Goal: Information Seeking & Learning: Learn about a topic

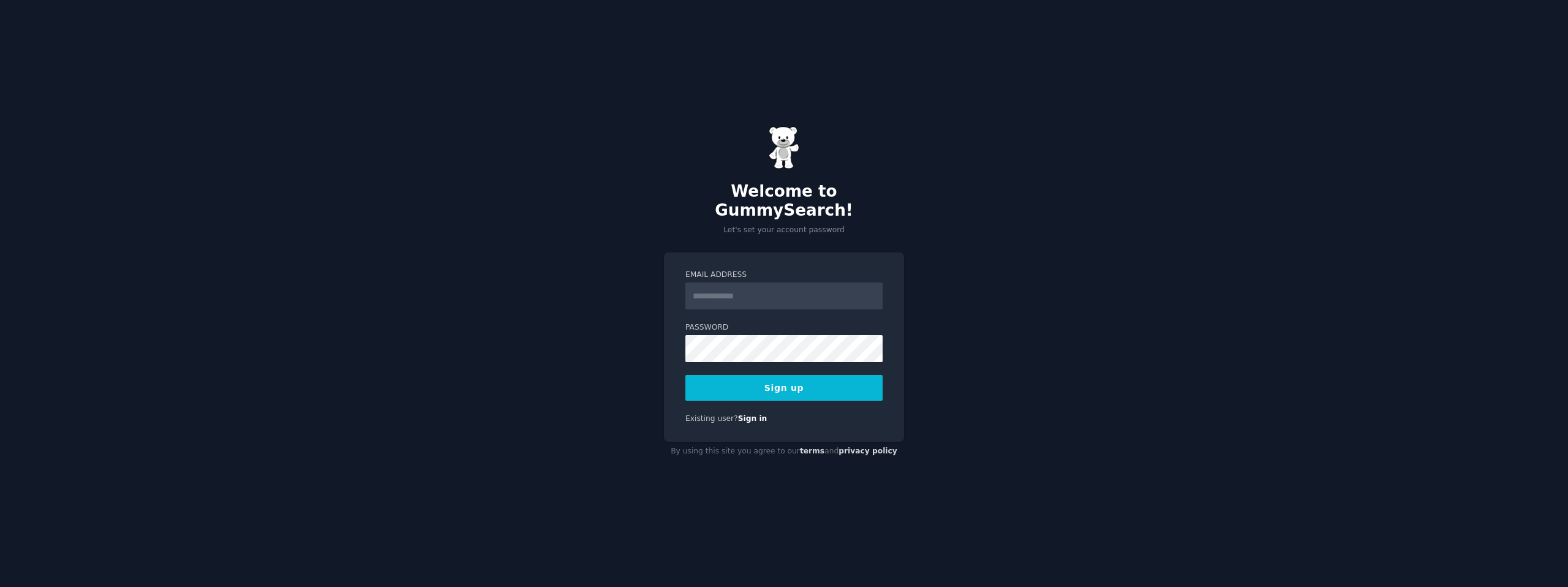
click at [762, 288] on input "Email Address" at bounding box center [784, 295] width 197 height 27
type input "**********"
click at [750, 377] on button "Sign up" at bounding box center [784, 387] width 197 height 26
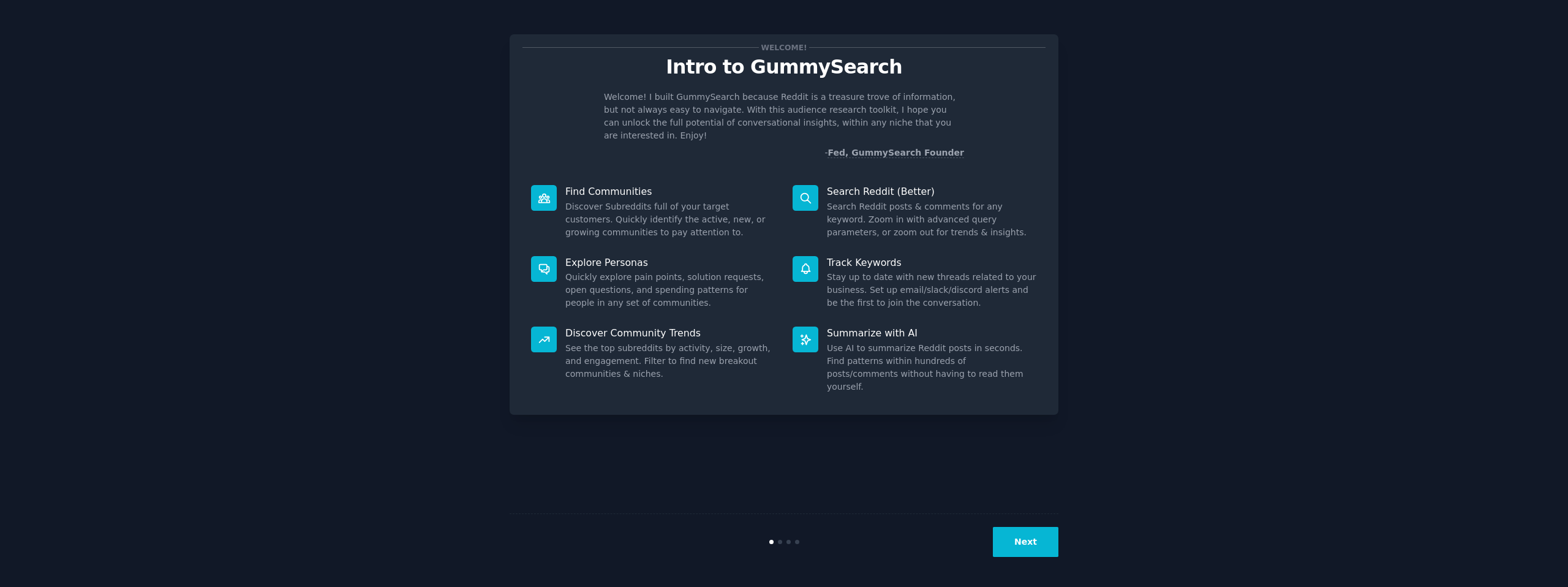
click at [1027, 559] on div "Next" at bounding box center [784, 542] width 548 height 56
click at [1033, 548] on button "Next" at bounding box center [1025, 542] width 66 height 30
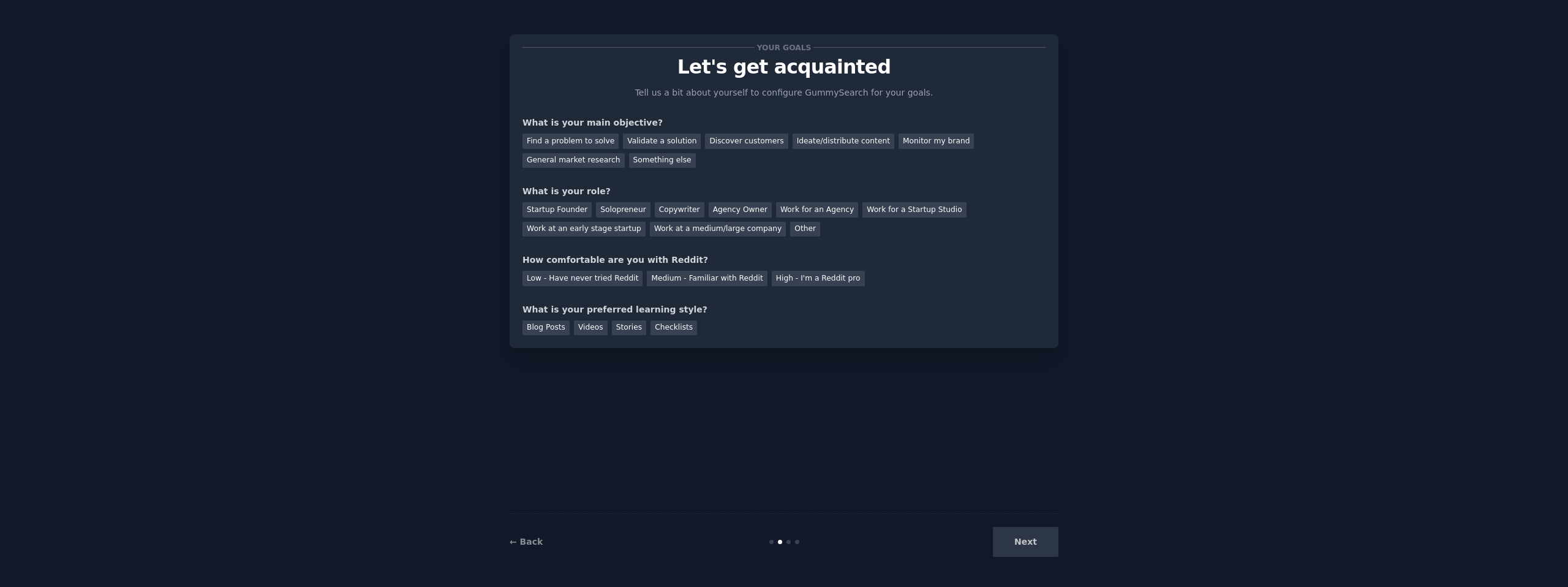
click at [1039, 544] on div "Next" at bounding box center [966, 542] width 183 height 30
click at [588, 141] on div "Find a problem to solve" at bounding box center [570, 141] width 96 height 15
click at [1016, 535] on div "Next" at bounding box center [966, 542] width 183 height 30
click at [1041, 551] on div "Next" at bounding box center [966, 542] width 183 height 30
click at [654, 140] on div "Validate a solution" at bounding box center [661, 141] width 78 height 15
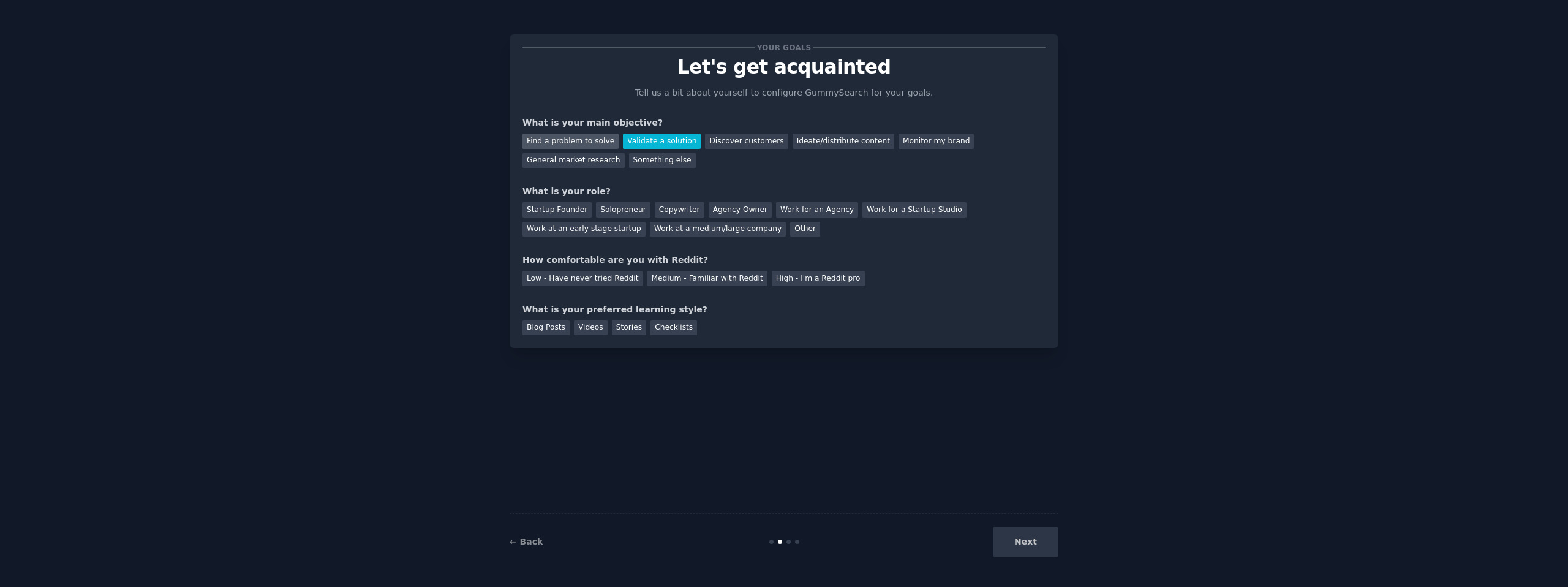
click at [567, 142] on div "Find a problem to solve" at bounding box center [570, 141] width 96 height 15
click at [562, 209] on div "Startup Founder" at bounding box center [556, 209] width 69 height 15
click at [737, 207] on div "Agency Owner" at bounding box center [740, 209] width 63 height 15
click at [592, 281] on div "Low - Have never tried Reddit" at bounding box center [582, 278] width 120 height 15
click at [587, 328] on div "Videos" at bounding box center [590, 328] width 33 height 15
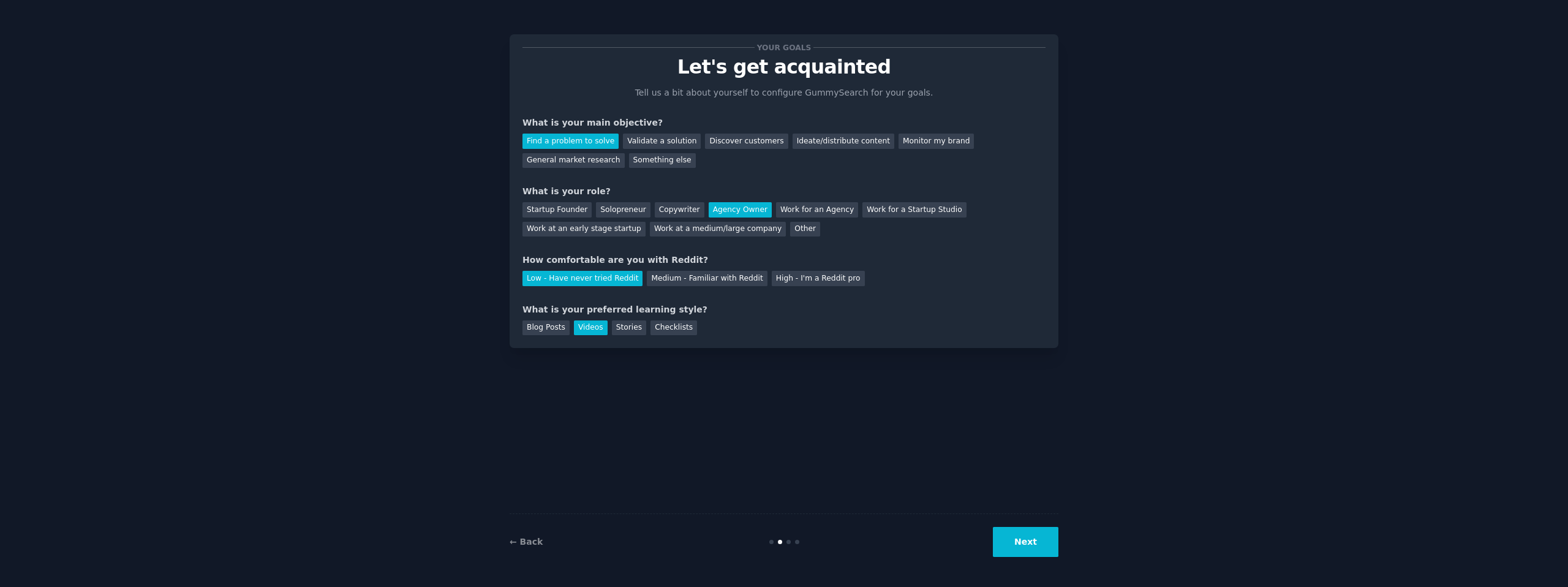
click at [1006, 538] on button "Next" at bounding box center [1025, 542] width 66 height 30
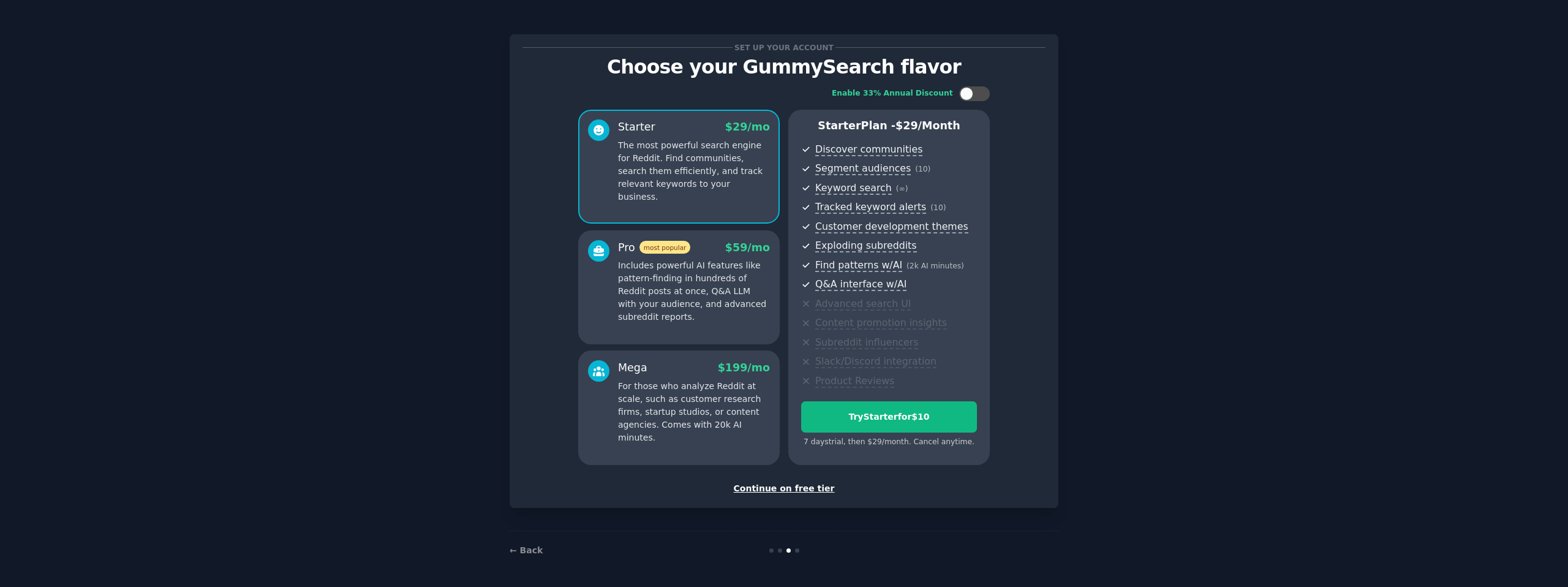
click at [802, 487] on div "Continue on free tier" at bounding box center [783, 489] width 523 height 13
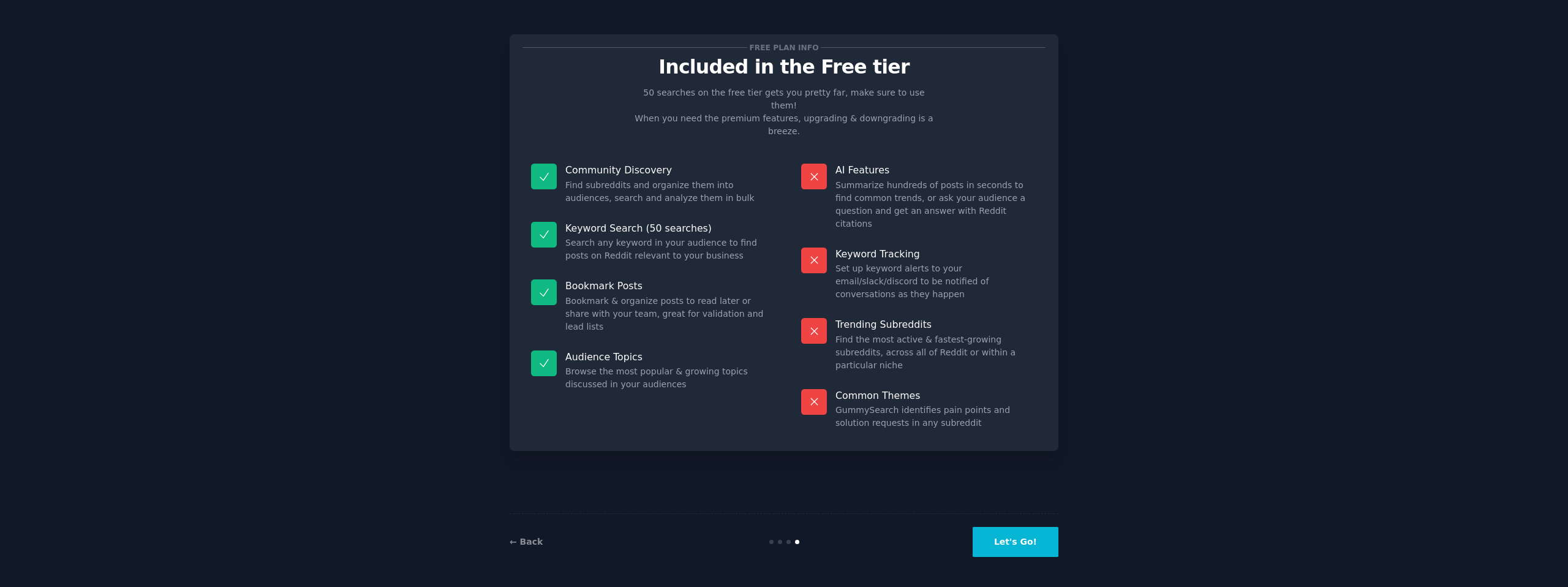
click at [1029, 542] on button "Let's Go!" at bounding box center [1015, 542] width 86 height 30
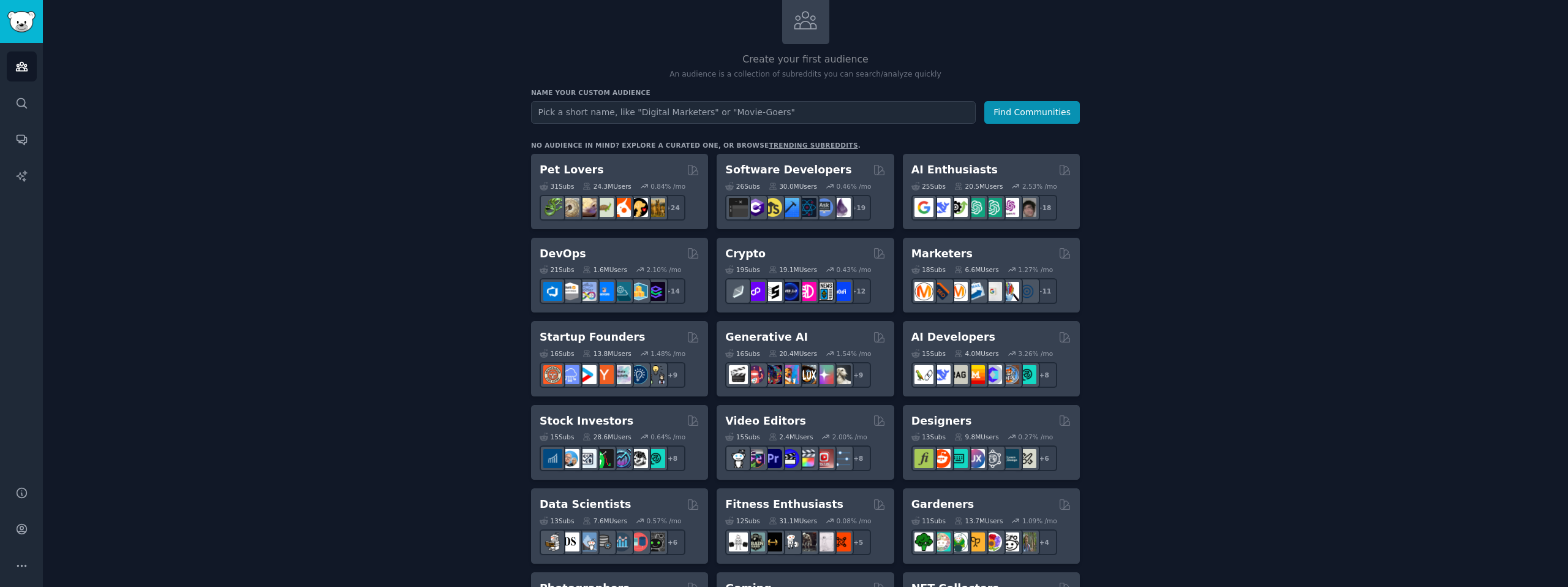
scroll to position [60, 0]
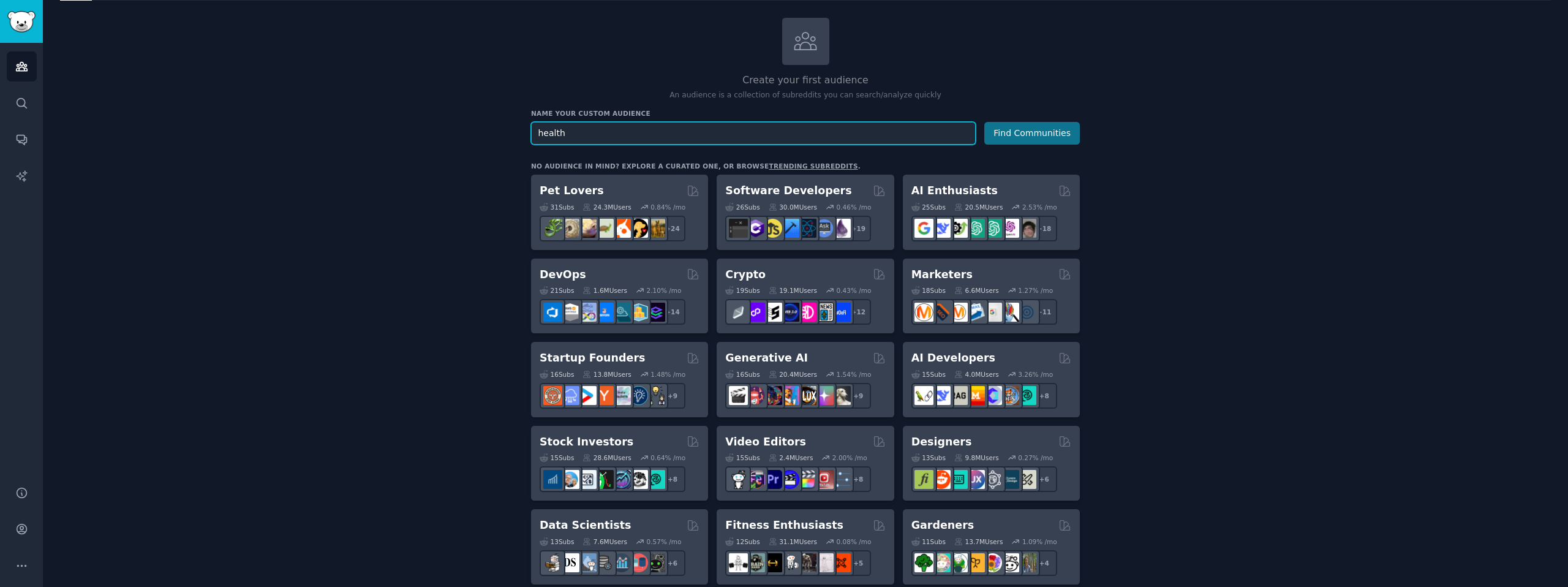
type input "health"
click at [1050, 139] on button "Find Communities" at bounding box center [1032, 133] width 96 height 23
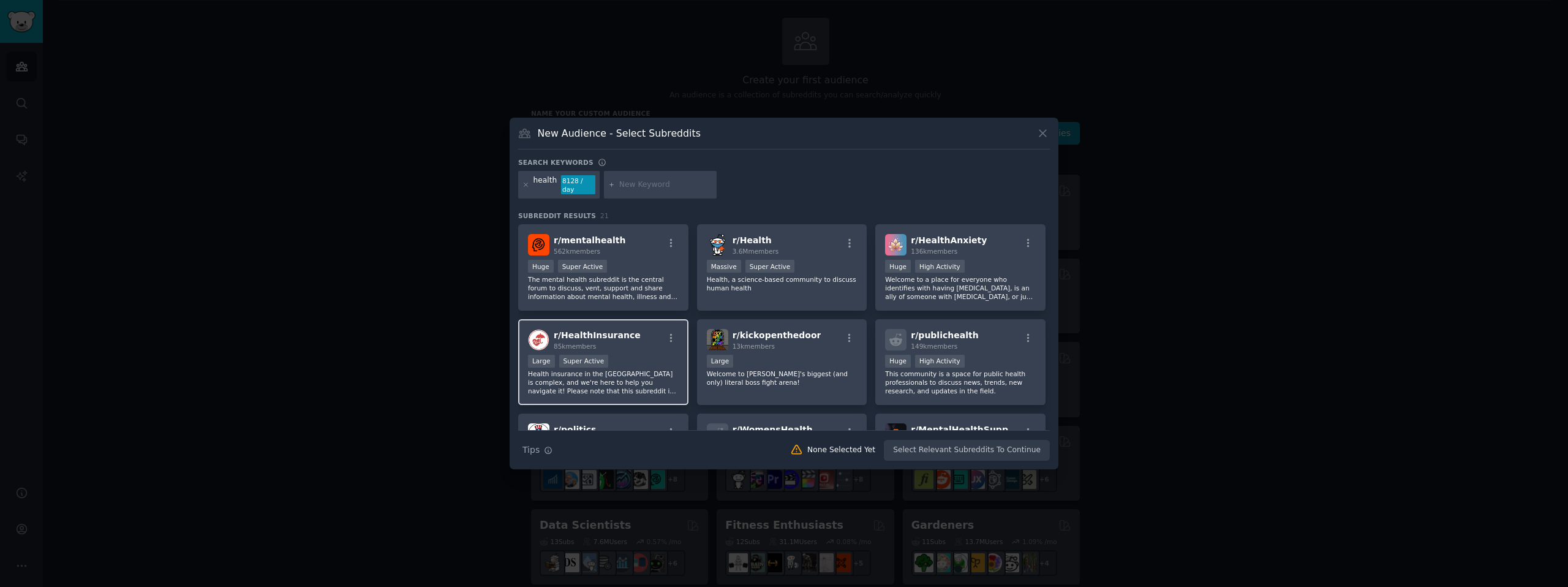
click at [629, 336] on div "r/ HealthInsurance 85k members" at bounding box center [604, 339] width 151 height 22
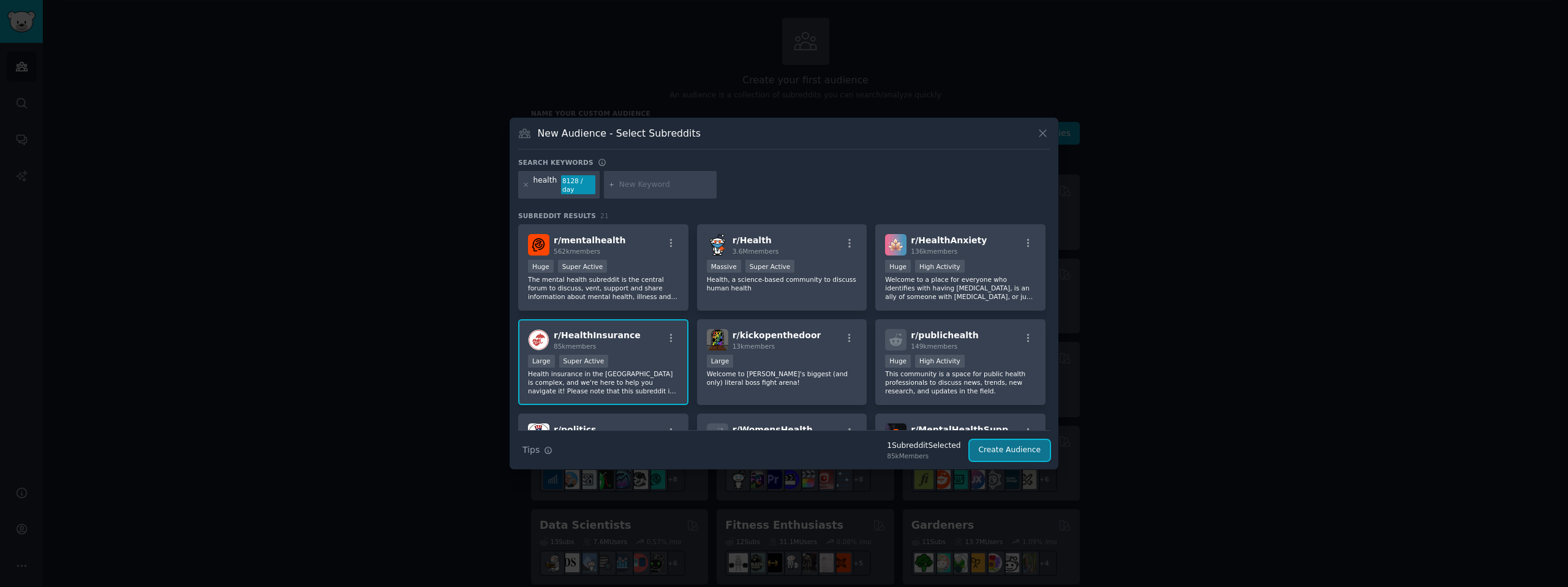
click at [1022, 446] on button "Create Audience" at bounding box center [1010, 450] width 81 height 21
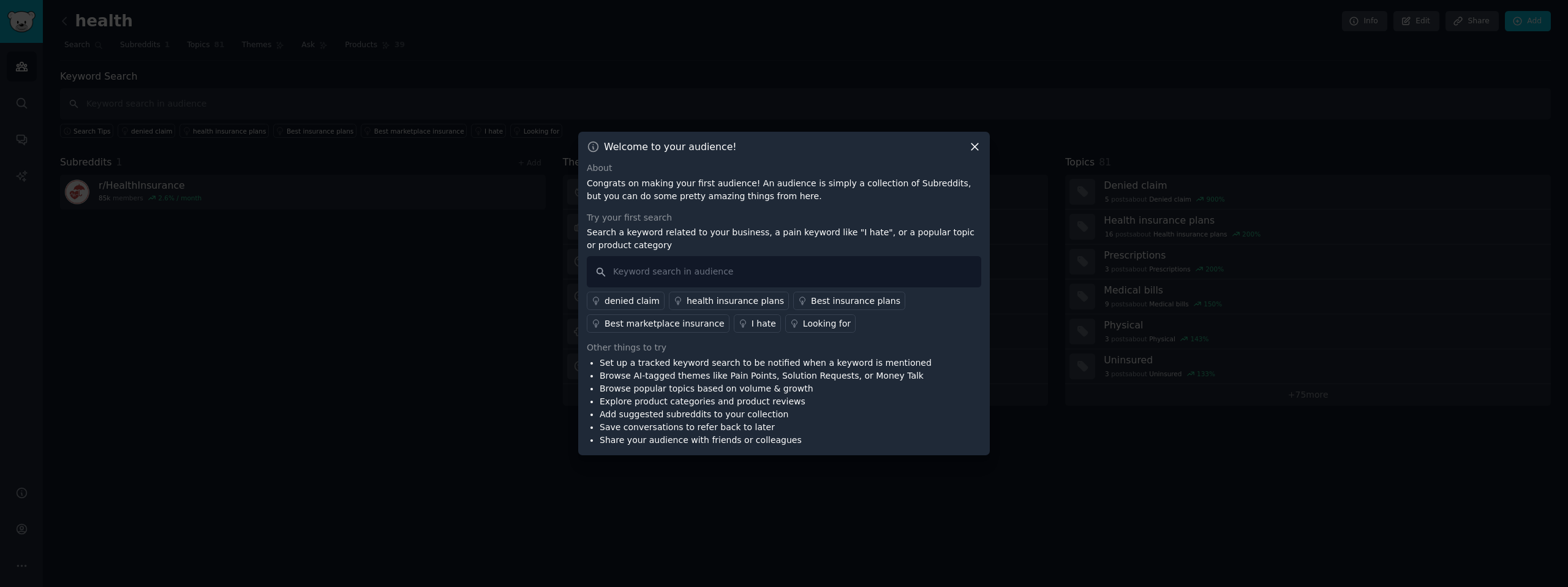
click at [727, 302] on div "health insurance plans" at bounding box center [735, 301] width 97 height 13
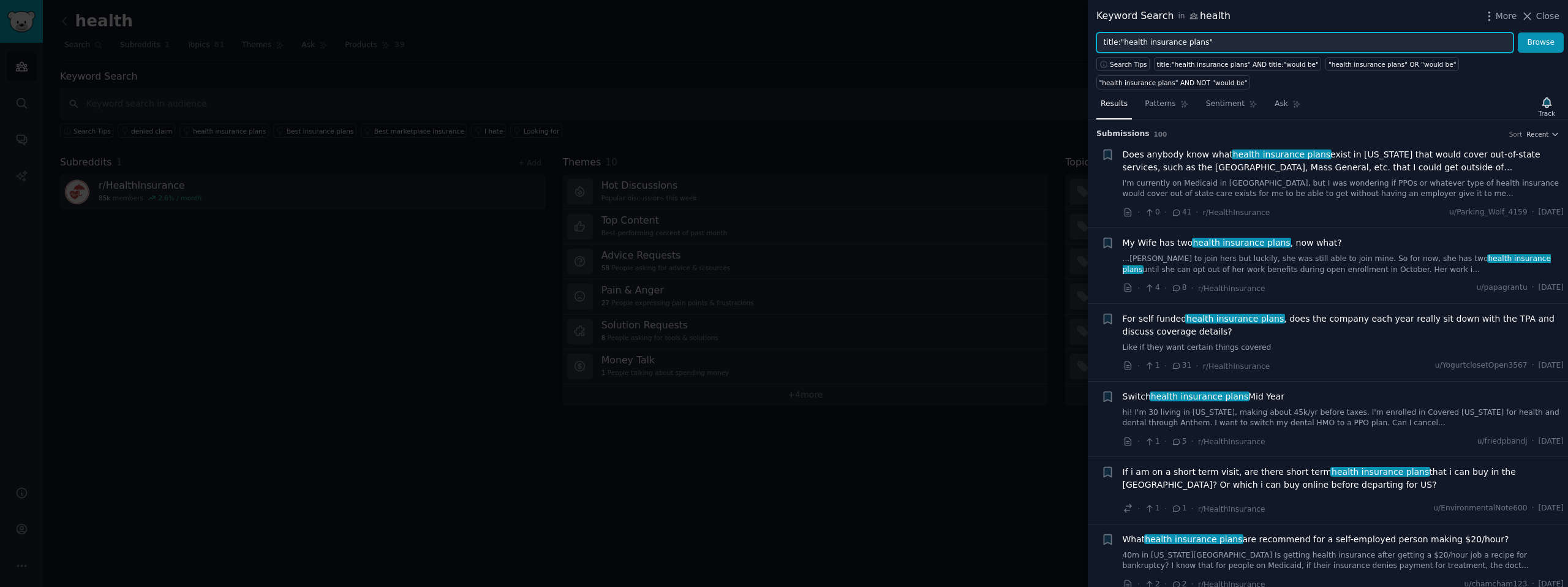
click at [1199, 40] on input "title:"health insurance plans"" at bounding box center [1305, 43] width 417 height 21
click at [1541, 14] on span "Close" at bounding box center [1547, 16] width 23 height 13
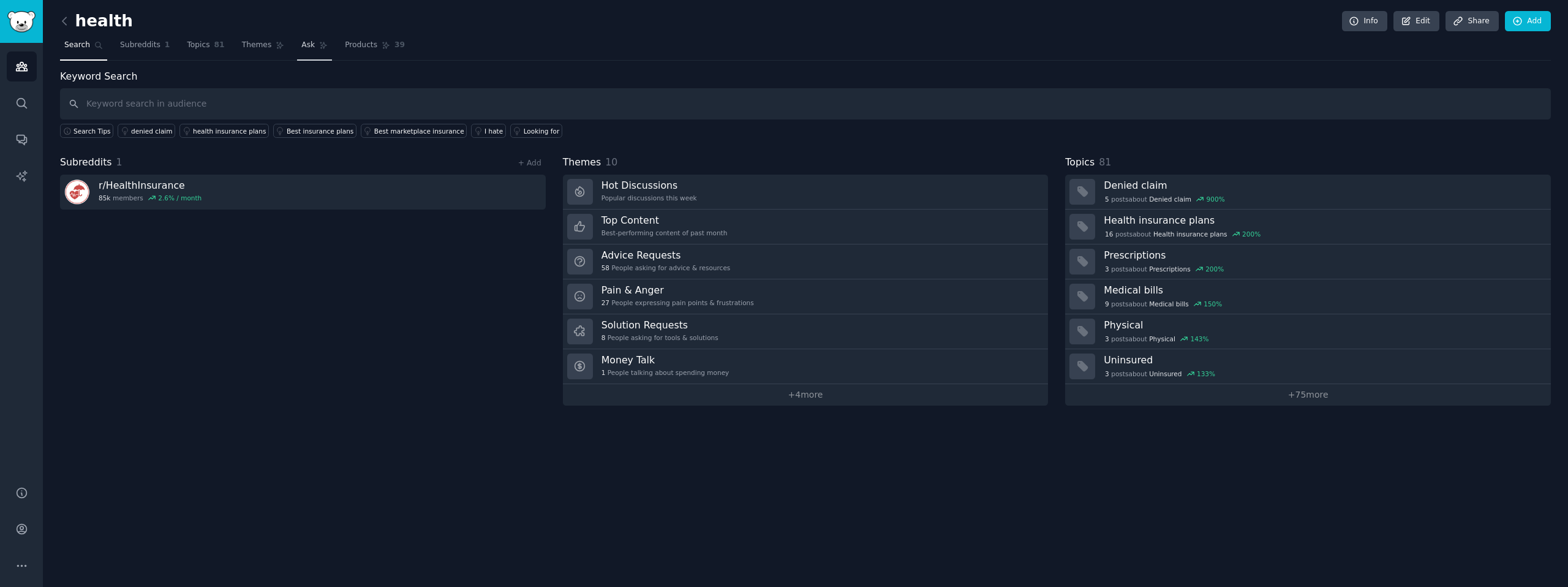
click at [306, 45] on span "Ask" at bounding box center [308, 45] width 14 height 11
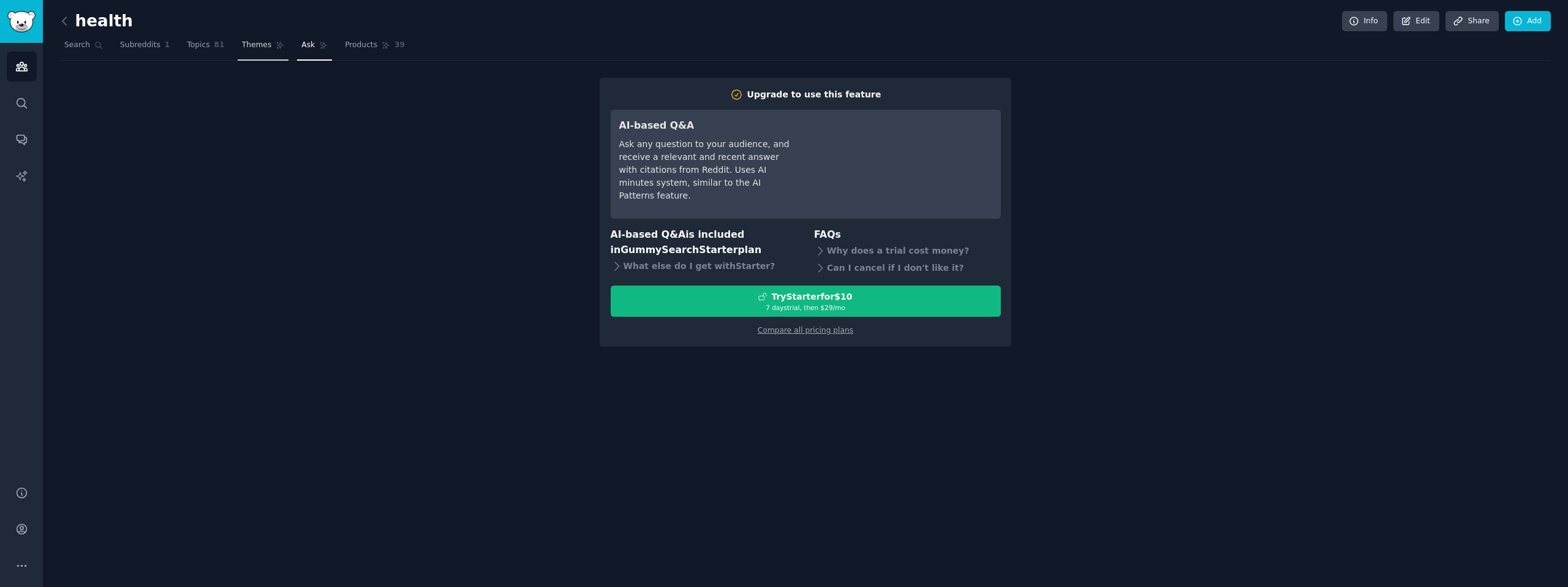
click at [249, 44] on span "Themes" at bounding box center [257, 45] width 30 height 11
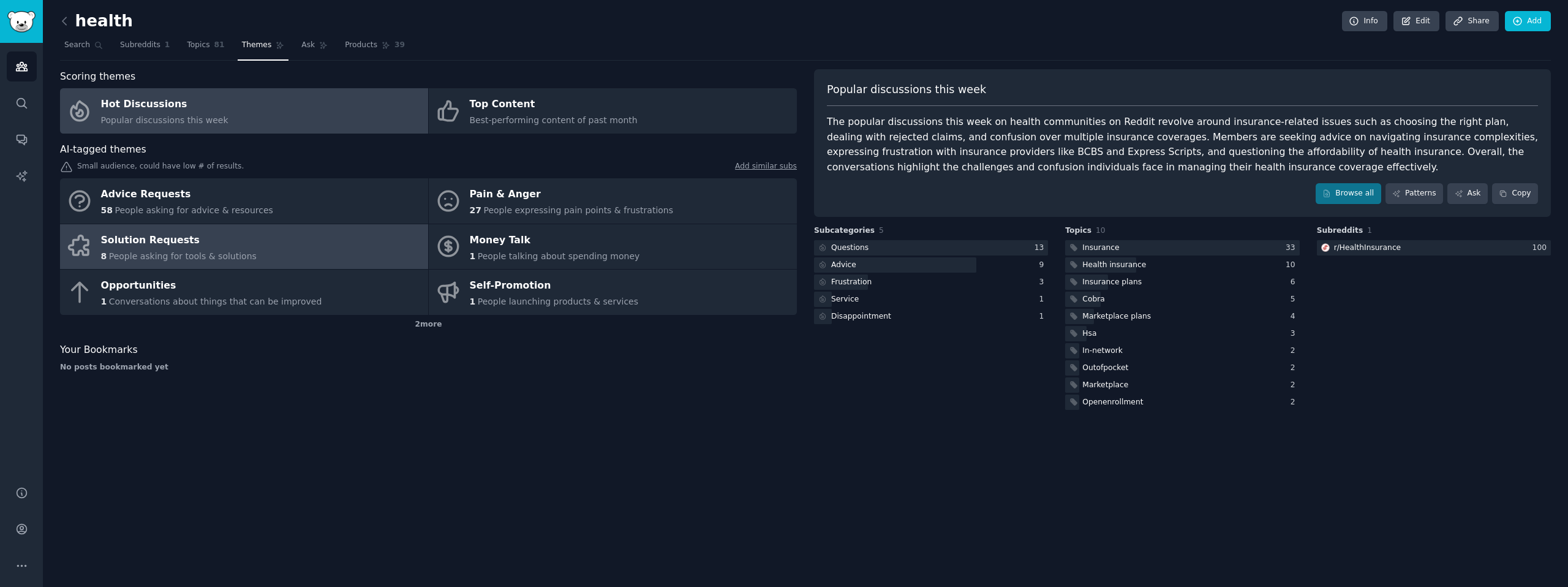
click at [261, 257] on link "Solution Requests 8 People asking for tools & solutions" at bounding box center [243, 247] width 368 height 45
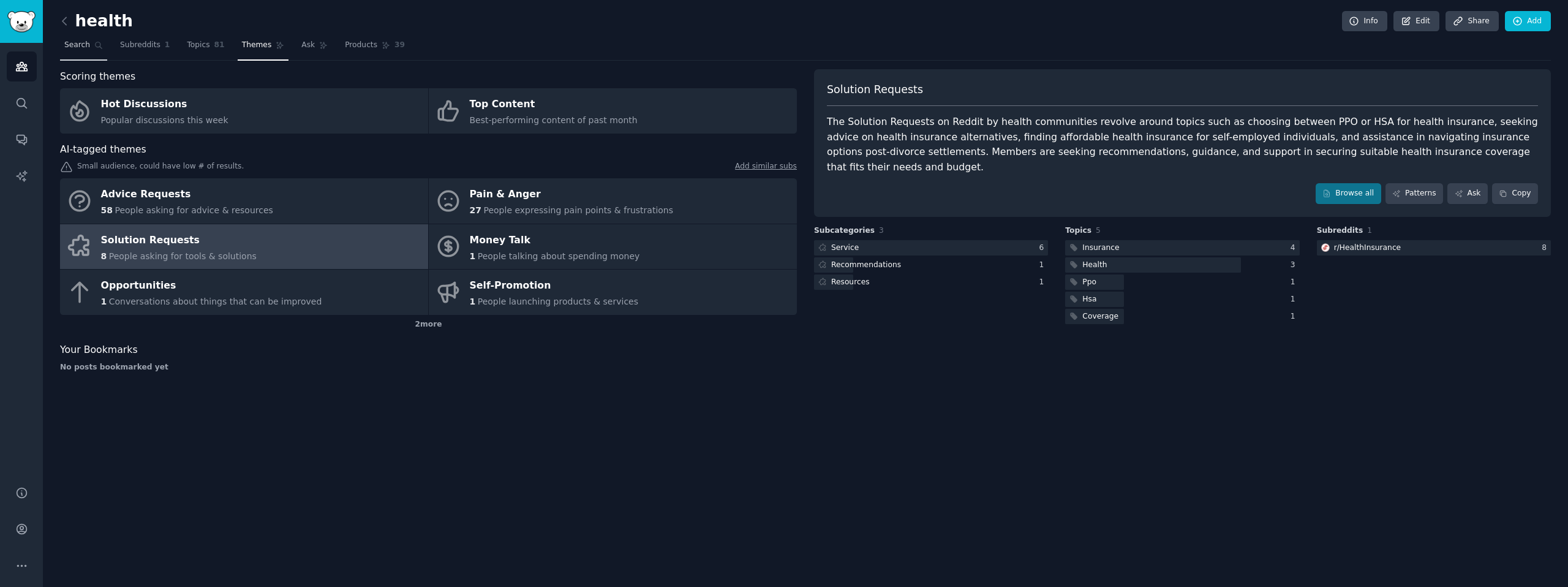
click at [79, 45] on span "Search" at bounding box center [77, 45] width 26 height 11
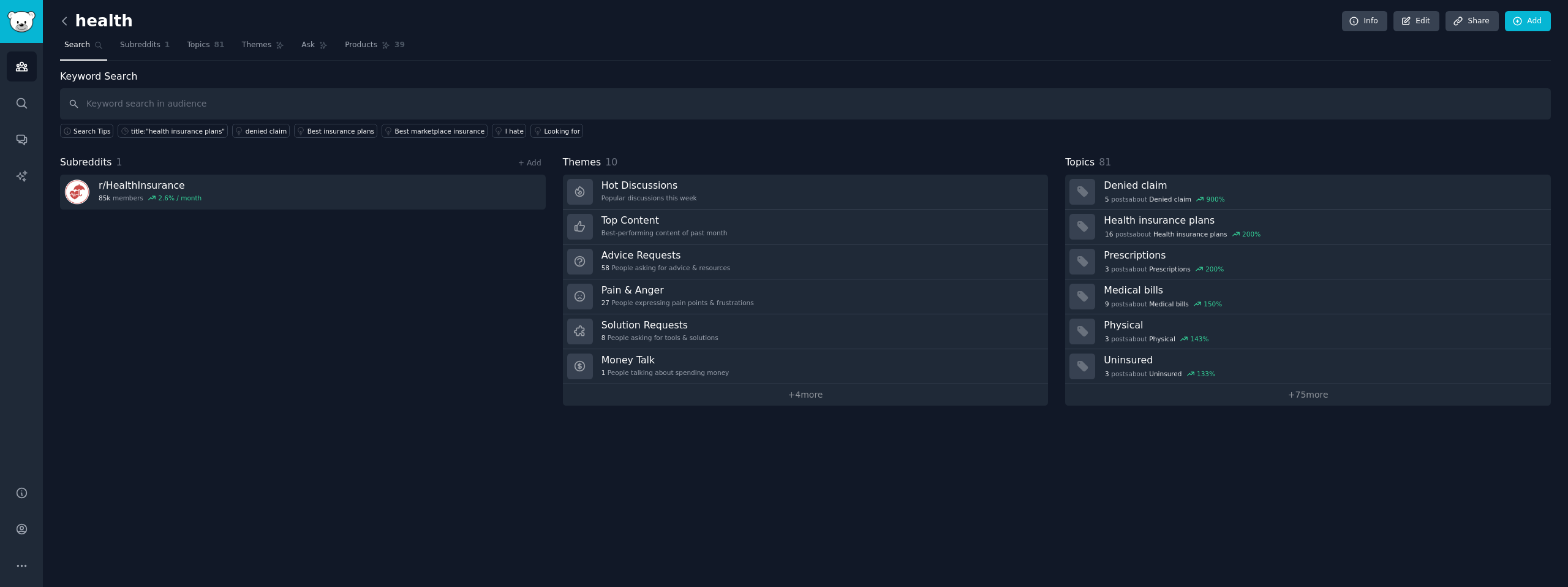
click at [62, 23] on icon at bounding box center [65, 21] width 13 height 13
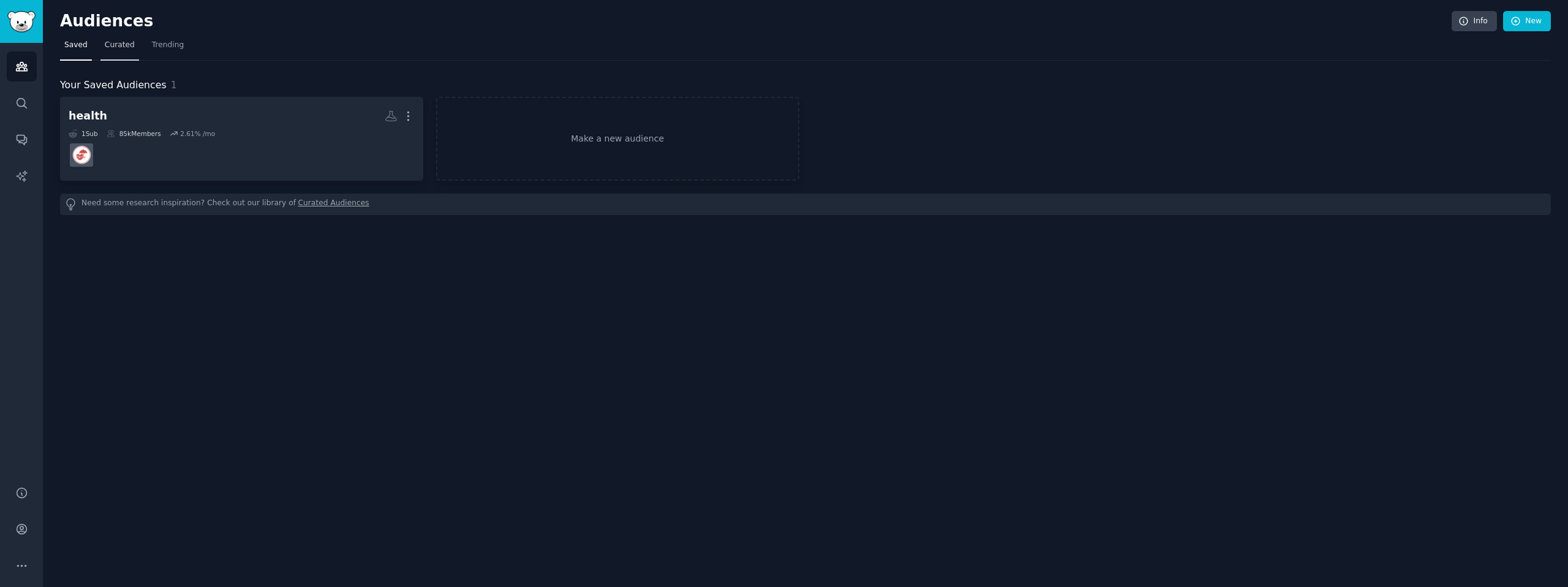
click at [120, 42] on span "Curated" at bounding box center [120, 45] width 30 height 11
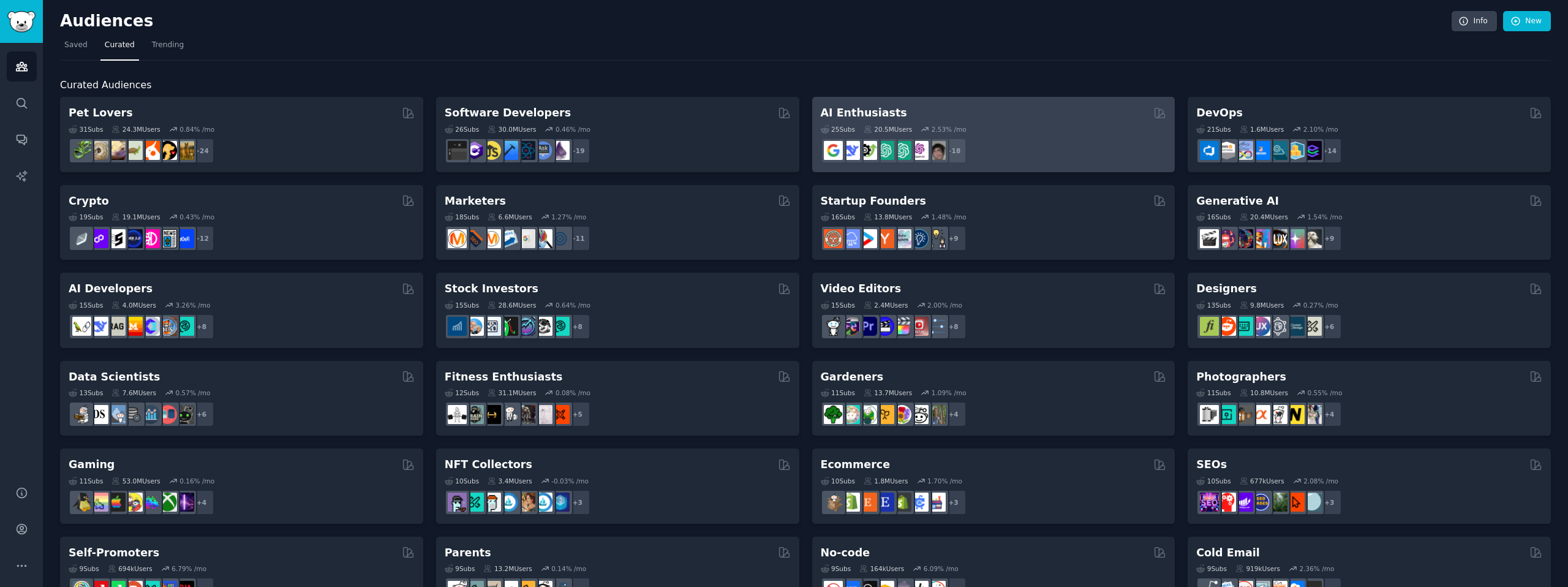
click at [991, 121] on div "25 Sub s 20.5M Users 2.53 % /mo + 18" at bounding box center [993, 142] width 346 height 43
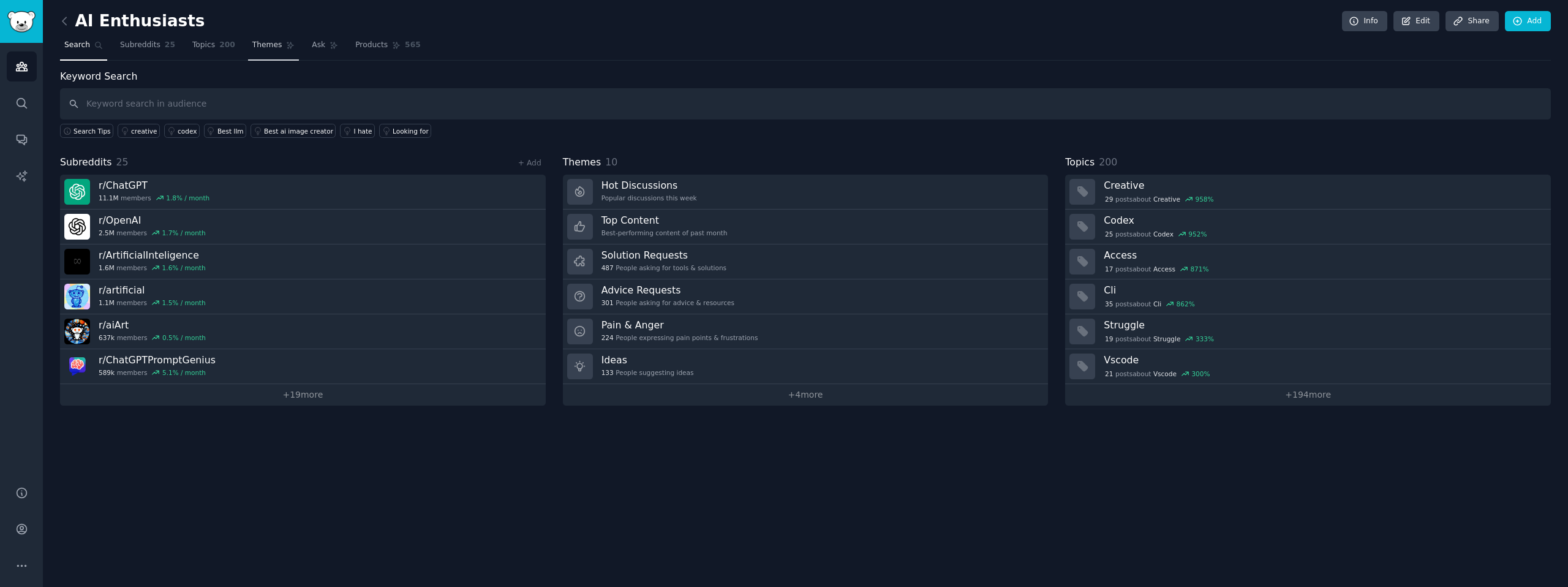
click at [285, 51] on link "Themes" at bounding box center [274, 48] width 51 height 25
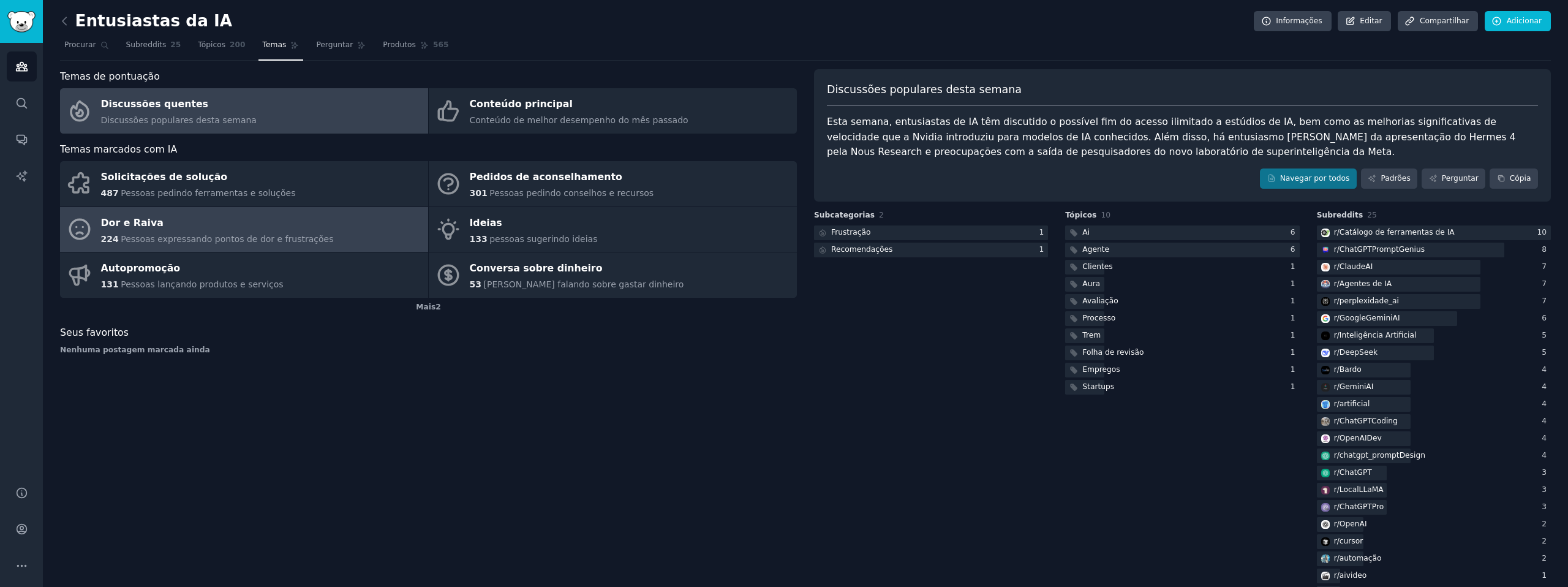
click at [313, 240] on font "Pessoas expressando pontos de dor e frustrações" at bounding box center [227, 239] width 213 height 10
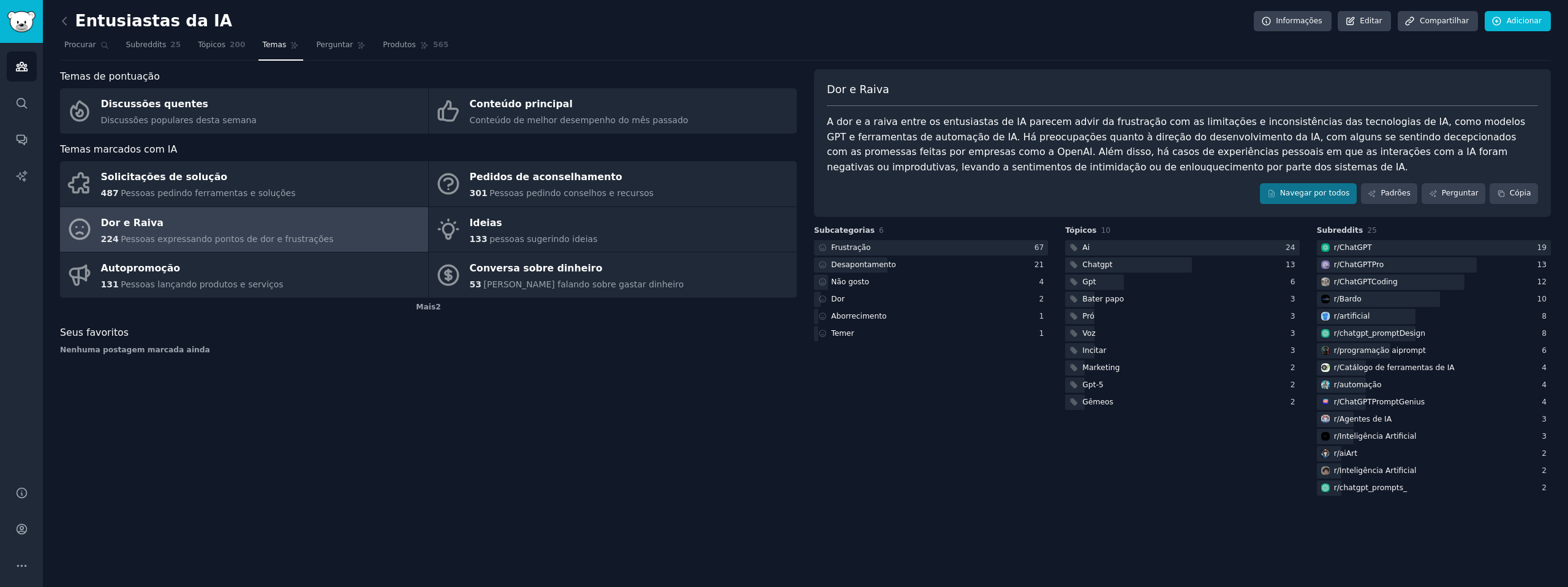
click at [36, 69] on link "Públicos" at bounding box center [22, 66] width 30 height 30
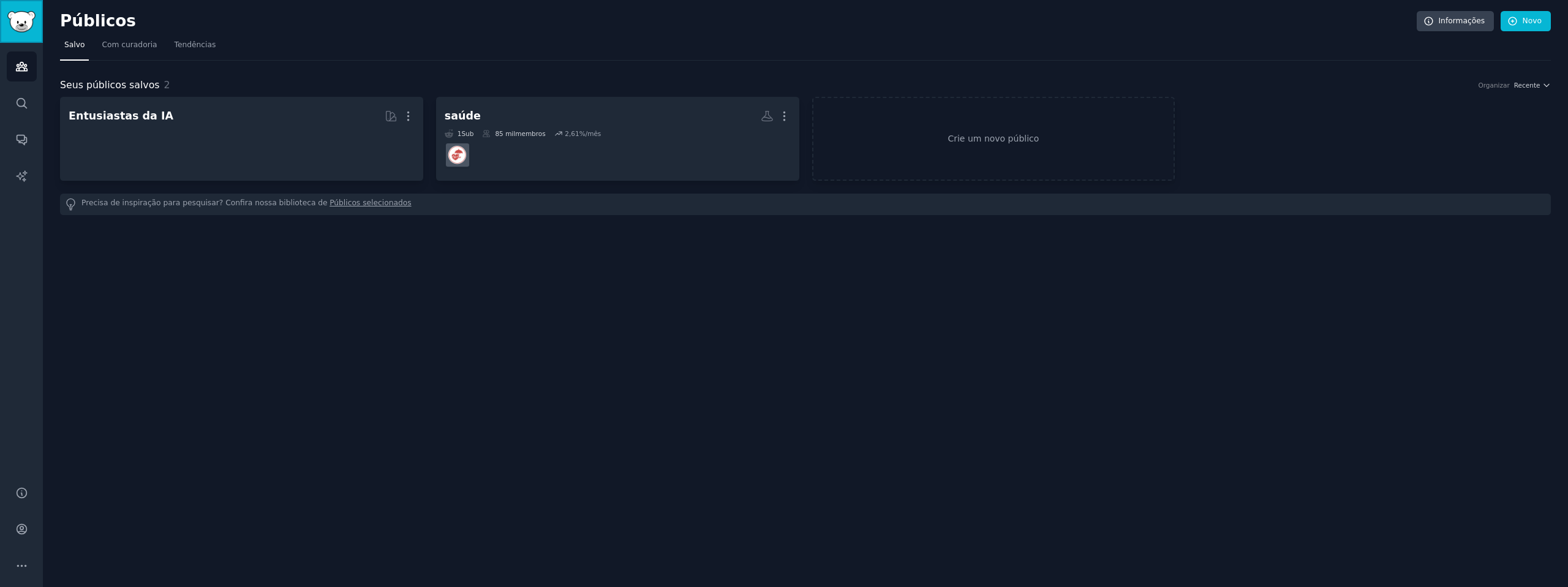
click at [20, 28] on img "Barra lateral" at bounding box center [21, 22] width 28 height 22
